Goal: Book appointment/travel/reservation

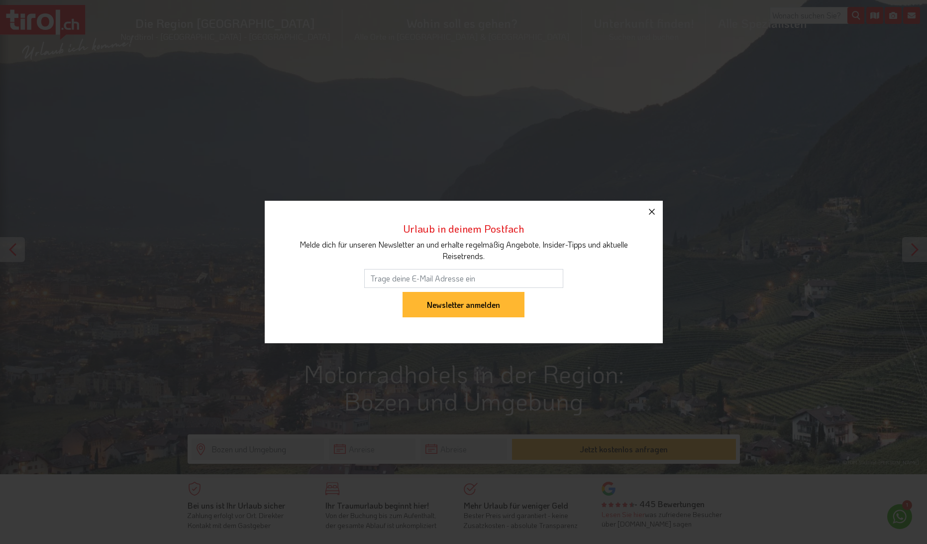
click at [650, 209] on icon "button" at bounding box center [652, 212] width 12 height 12
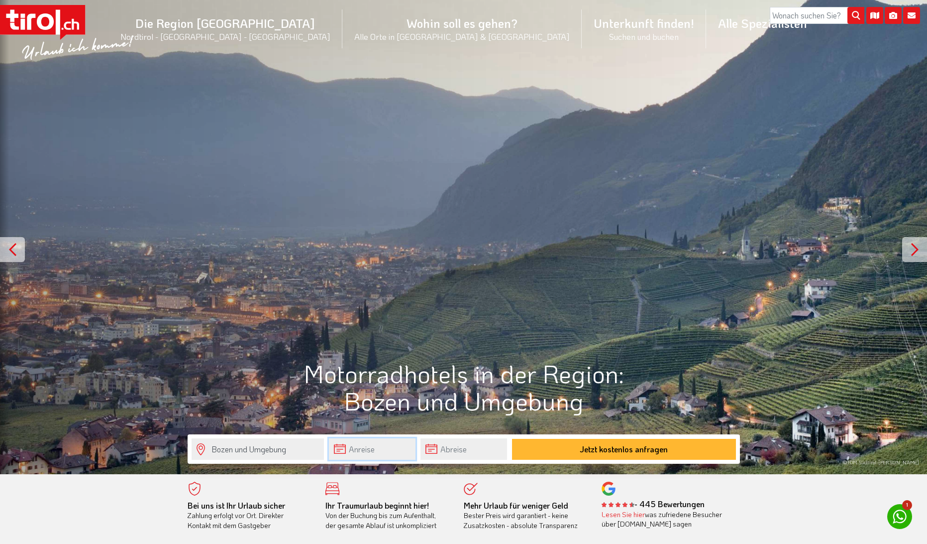
click at [376, 449] on input "text" at bounding box center [372, 448] width 87 height 21
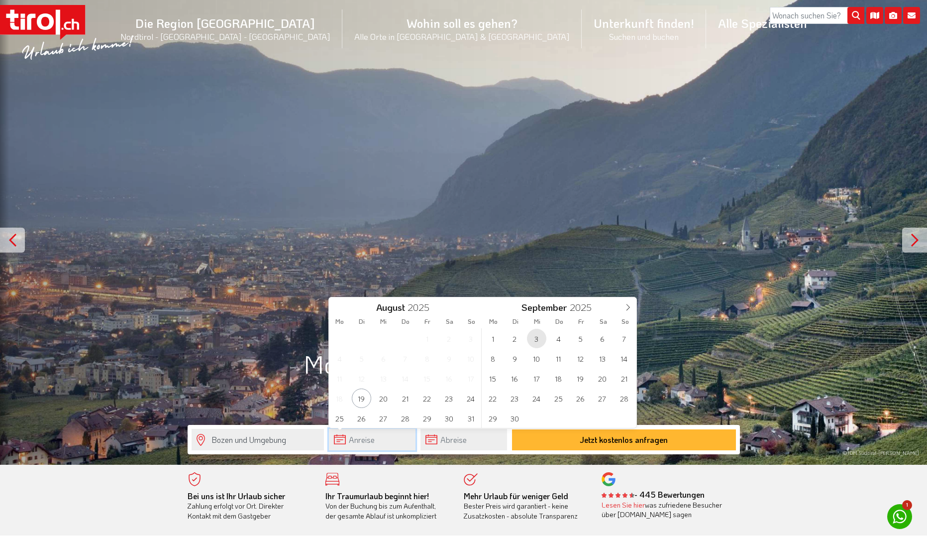
scroll to position [11, 0]
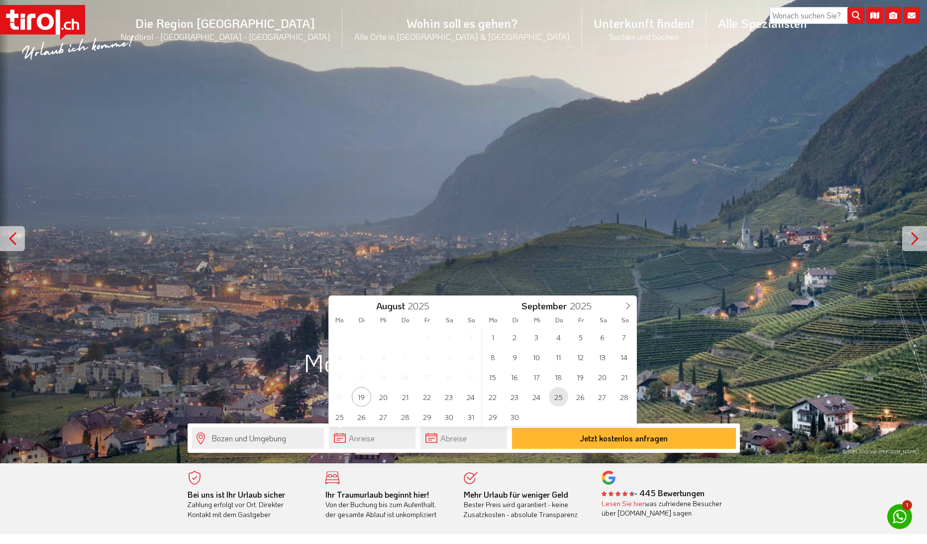
click at [562, 395] on span "25" at bounding box center [558, 396] width 19 height 19
click at [536, 331] on span "1" at bounding box center [536, 336] width 19 height 19
type input "[DATE]"
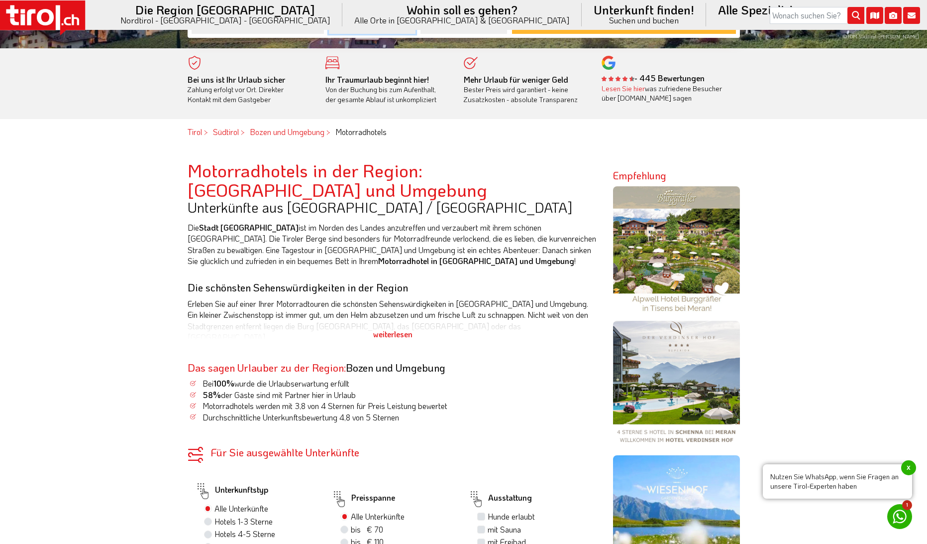
scroll to position [430, 0]
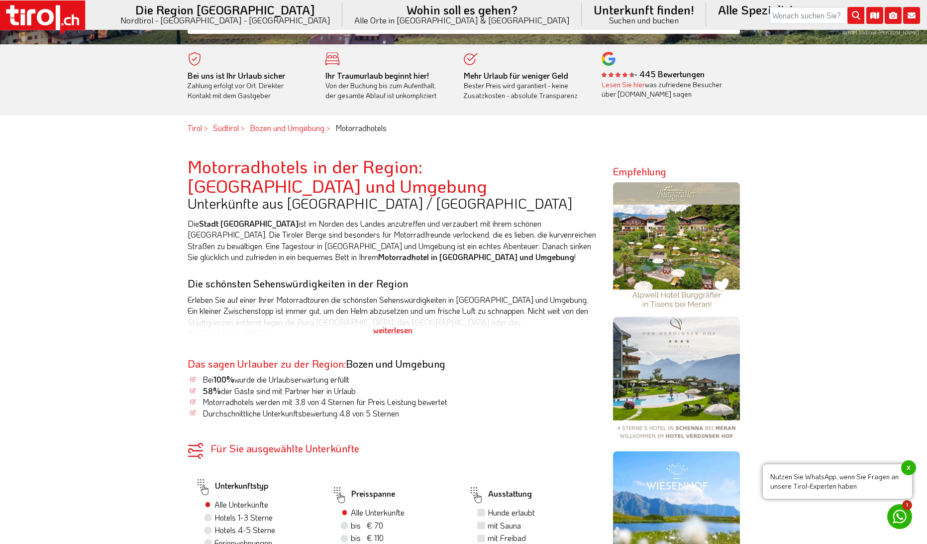
click at [393, 318] on div "weiterlesen" at bounding box center [393, 330] width 411 height 25
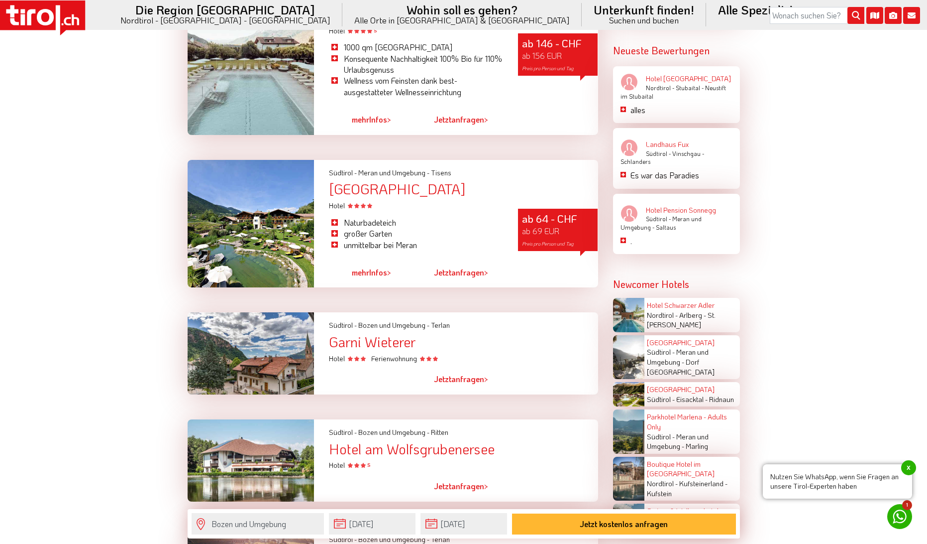
scroll to position [1459, 0]
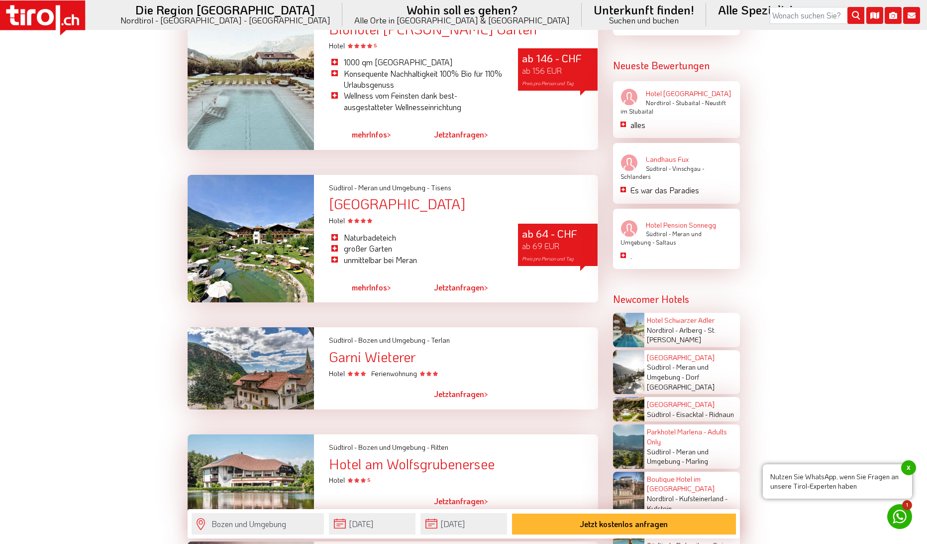
click at [437, 196] on div "[GEOGRAPHIC_DATA]" at bounding box center [463, 203] width 269 height 15
